Goal: Task Accomplishment & Management: Manage account settings

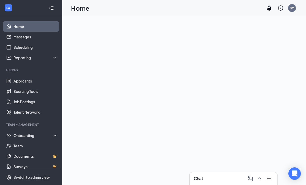
click at [56, 3] on div at bounding box center [52, 8] width 10 height 10
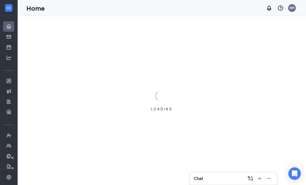
click at [55, 6] on div "Home BM" at bounding box center [162, 8] width 288 height 16
click at [262, 179] on icon "ChevronUp" at bounding box center [259, 178] width 6 height 6
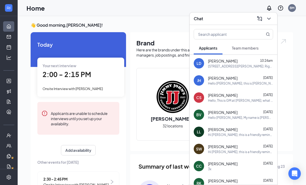
click at [269, 15] on button at bounding box center [269, 19] width 8 height 8
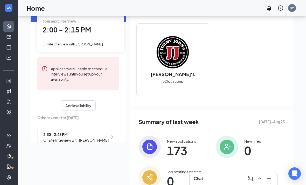
click at [184, 149] on span "173" at bounding box center [181, 150] width 29 height 9
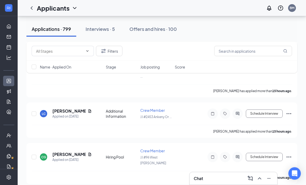
scroll to position [443, 0]
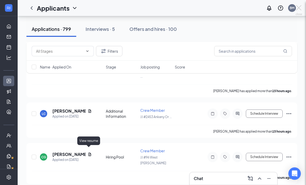
scroll to position [460, 0]
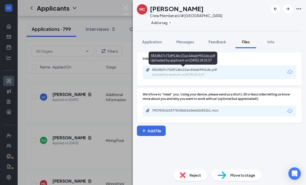
click at [214, 76] on div "582d8d7c73dff14bc21ec446eb9941de.pdf Uploaded by applicant on Aug 25, 2025 at 1…" at bounding box center [219, 72] width 153 height 14
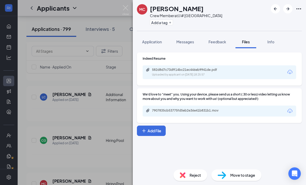
click at [220, 73] on div "Uploaded by applicant on [DATE] 18:25:57" at bounding box center [191, 75] width 78 height 4
click at [128, 11] on img at bounding box center [125, 10] width 6 height 10
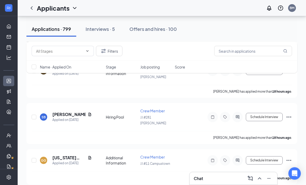
scroll to position [688, 0]
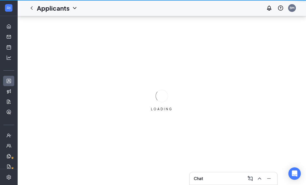
scroll to position [17, 0]
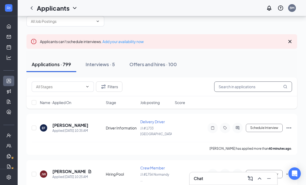
click at [256, 87] on input "text" at bounding box center [253, 86] width 78 height 10
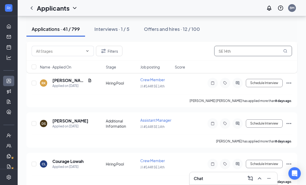
scroll to position [220, 0]
type input "S"
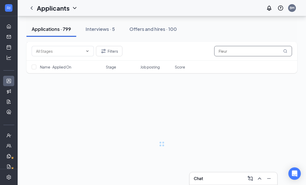
scroll to position [12, 0]
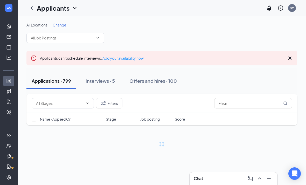
click at [287, 51] on div "Applicants can't schedule interviews. Add your availability now" at bounding box center [161, 58] width 271 height 15
click at [290, 55] on icon "Cross" at bounding box center [290, 58] width 6 height 6
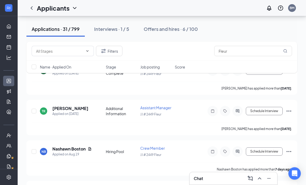
scroll to position [46, 0]
click at [91, 150] on icon "Document" at bounding box center [89, 148] width 3 height 3
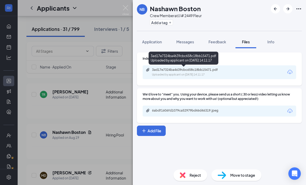
click at [188, 74] on div "Uploaded by applicant on [DATE] 14:11:17" at bounding box center [191, 75] width 78 height 4
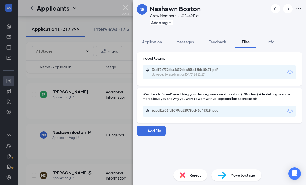
click at [124, 9] on img at bounding box center [125, 10] width 6 height 10
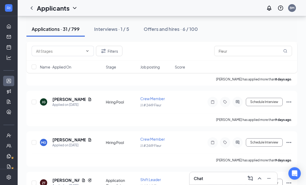
scroll to position [217, 0]
click at [90, 140] on icon "Document" at bounding box center [90, 140] width 4 height 4
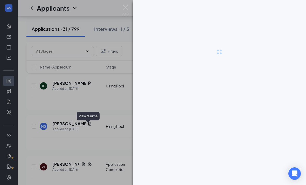
scroll to position [234, 0]
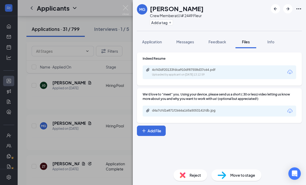
click at [216, 71] on div "4cf43df20133fdca910df87558d37c64.pdf" at bounding box center [188, 70] width 73 height 4
click at [125, 7] on img at bounding box center [125, 10] width 6 height 10
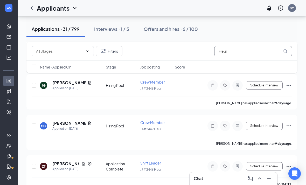
click at [247, 51] on input "Fleur" at bounding box center [253, 51] width 78 height 10
type input "F"
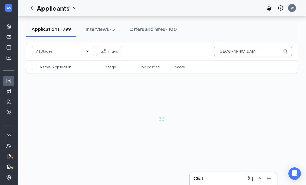
scroll to position [17, 0]
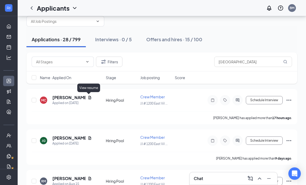
click at [89, 99] on icon "Document" at bounding box center [90, 97] width 4 height 4
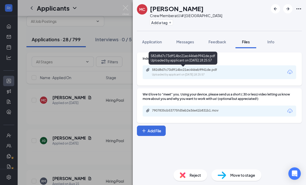
click at [209, 70] on div "582d8d7c73dff14bc21ec446eb9941de.pdf" at bounding box center [188, 70] width 73 height 4
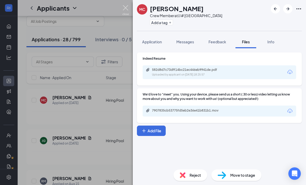
click at [123, 7] on img at bounding box center [125, 10] width 6 height 10
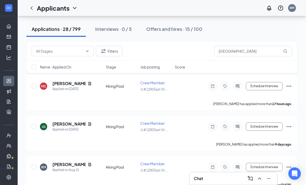
scroll to position [30, 0]
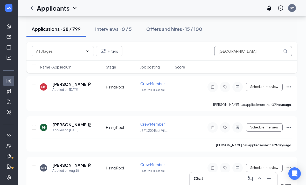
click at [251, 50] on input "[GEOGRAPHIC_DATA]" at bounding box center [253, 51] width 78 height 10
type input "E"
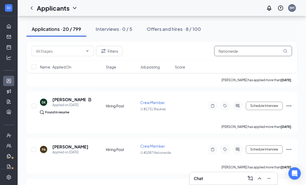
scroll to position [55, 0]
click at [260, 181] on icon "ChevronUp" at bounding box center [259, 178] width 6 height 6
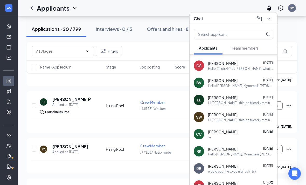
scroll to position [32, 0]
click at [272, 23] on button at bounding box center [269, 19] width 8 height 8
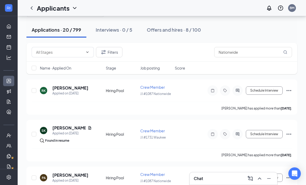
scroll to position [26, 0]
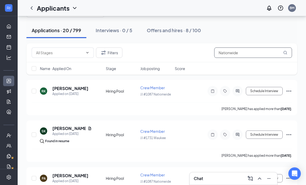
click at [242, 53] on input "Nationwide" at bounding box center [253, 52] width 78 height 10
type input "N"
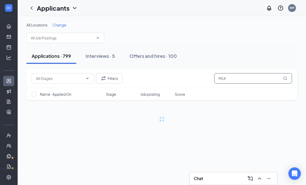
scroll to position [13, 0]
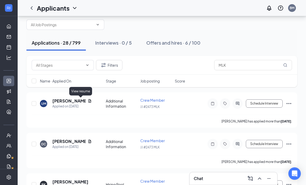
click at [88, 99] on icon "Document" at bounding box center [89, 100] width 3 height 3
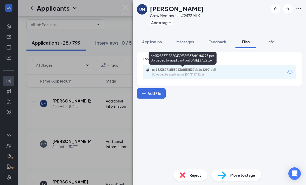
click at [194, 71] on div "ca952387715550430f55f537cb1d4297.pdf" at bounding box center [188, 70] width 73 height 4
click at [126, 6] on img at bounding box center [125, 10] width 6 height 10
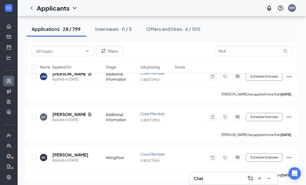
scroll to position [40, 0]
click at [88, 113] on icon "Document" at bounding box center [90, 114] width 4 height 4
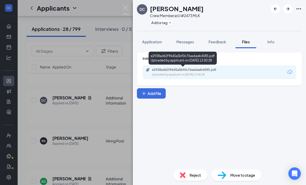
click at [184, 73] on div "Uploaded by applicant on [DATE] 13:50:28" at bounding box center [191, 75] width 78 height 4
click at [121, 4] on div "DC [PERSON_NAME] Crew Member at JJ #2473 MLK Add a tag Application Messages Fee…" at bounding box center [153, 92] width 306 height 185
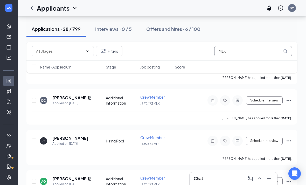
click at [253, 53] on input "MLK" at bounding box center [253, 51] width 78 height 10
type input "M"
